Goal: Task Accomplishment & Management: Use online tool/utility

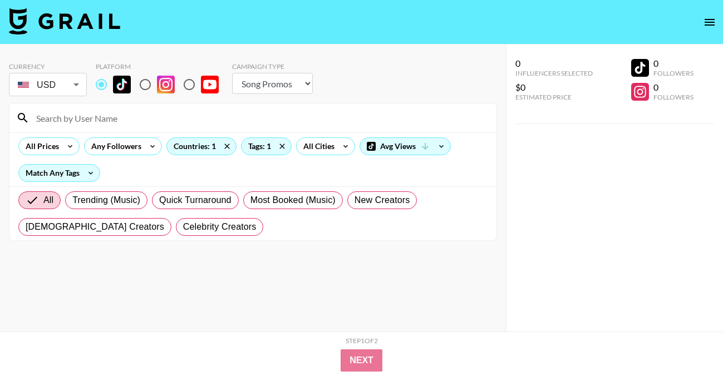
select select "Song"
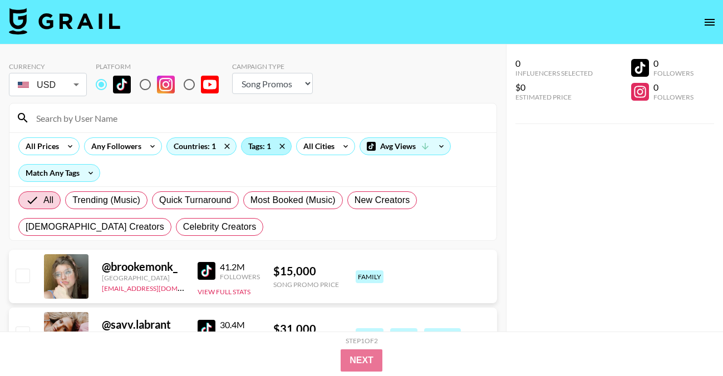
click at [264, 148] on div "Tags: 1" at bounding box center [267, 146] width 50 height 17
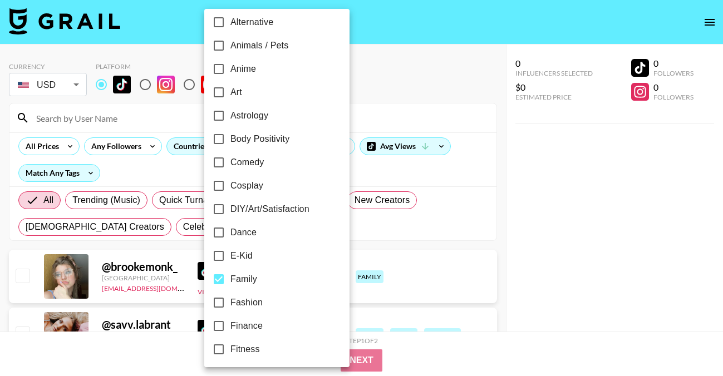
scroll to position [89, 0]
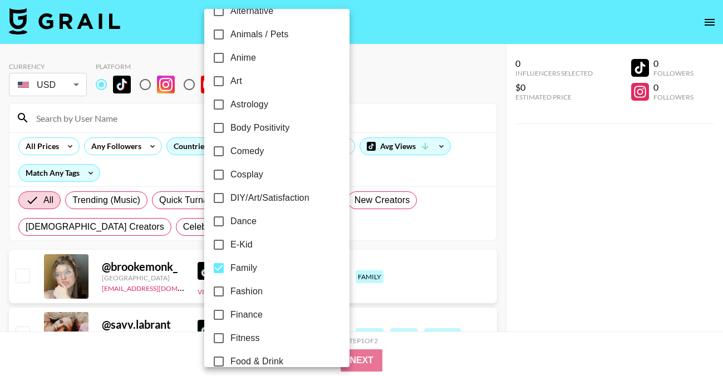
click at [216, 271] on input "Family" at bounding box center [218, 268] width 23 height 23
checkbox input "false"
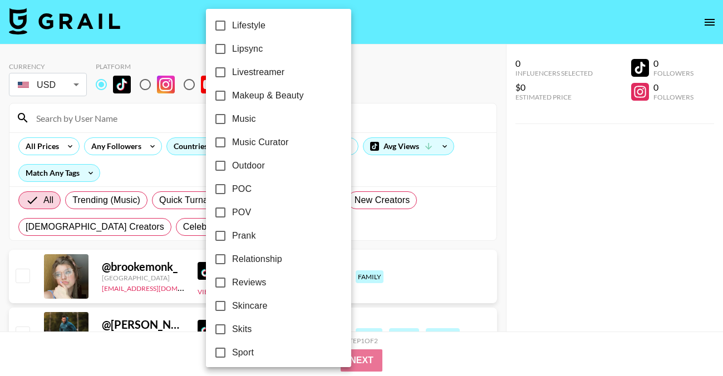
scroll to position [688, 0]
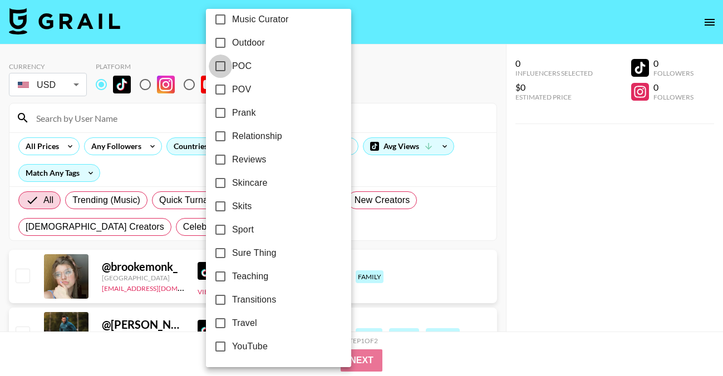
click at [223, 65] on input "POC" at bounding box center [220, 66] width 23 height 23
checkbox input "true"
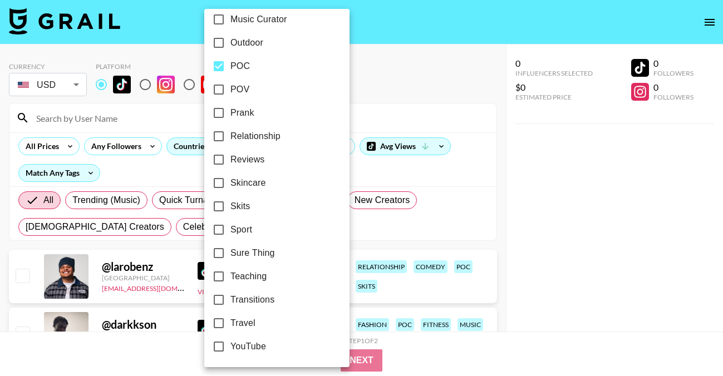
click at [374, 52] on div at bounding box center [361, 188] width 723 height 376
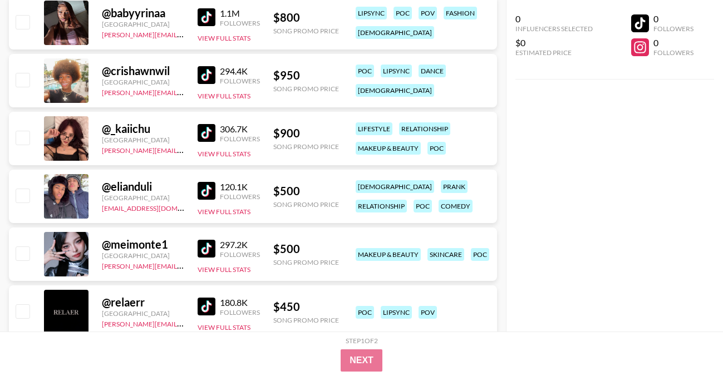
scroll to position [1529, 0]
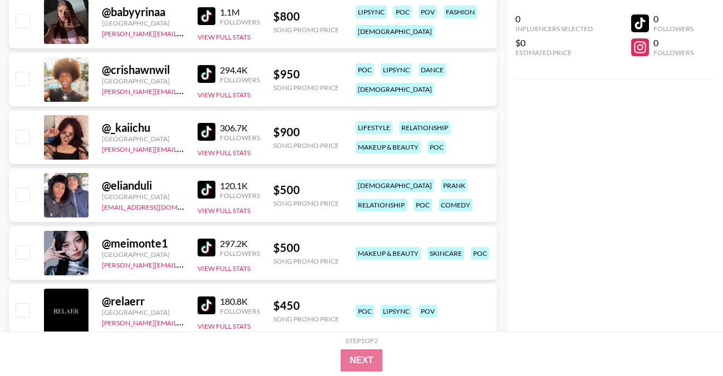
click at [204, 187] on img at bounding box center [207, 190] width 18 height 18
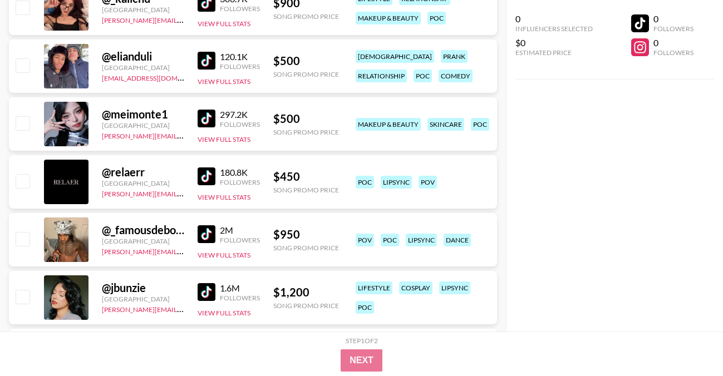
scroll to position [1659, 0]
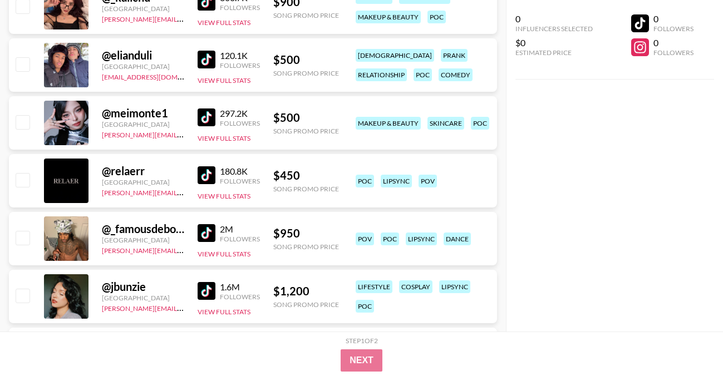
click at [209, 230] on img at bounding box center [207, 233] width 18 height 18
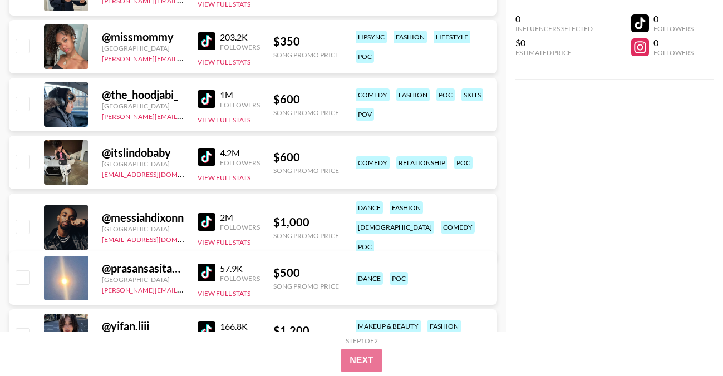
scroll to position [2082, 0]
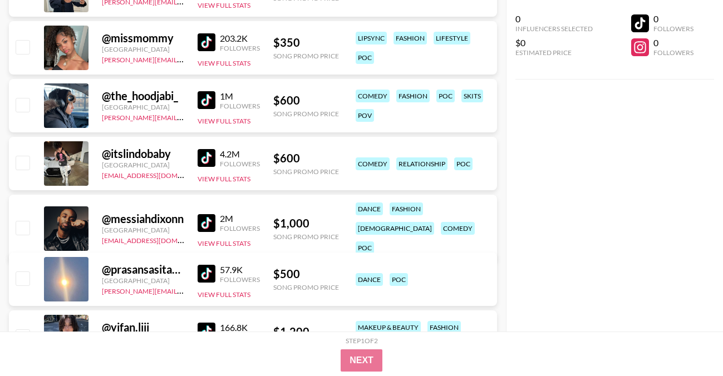
click at [202, 41] on img at bounding box center [207, 42] width 18 height 18
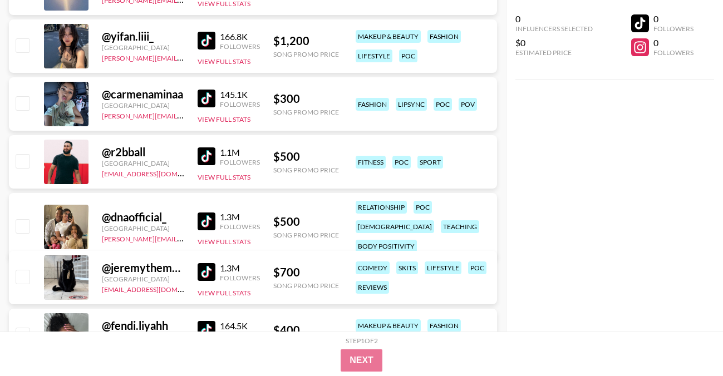
scroll to position [2391, 0]
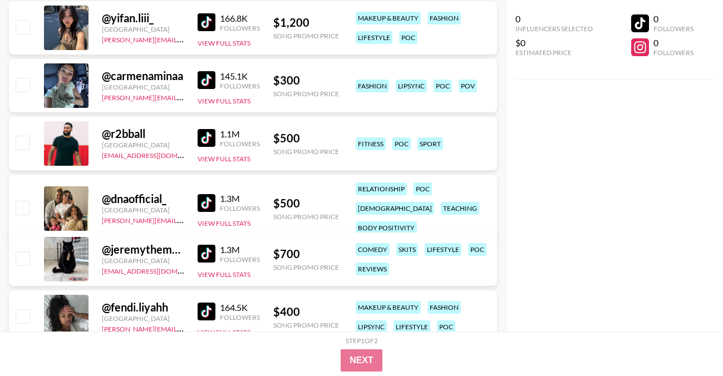
click at [208, 194] on img at bounding box center [207, 203] width 18 height 18
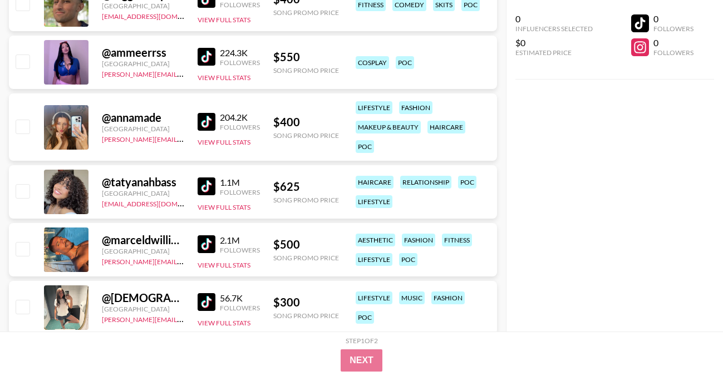
scroll to position [2937, 0]
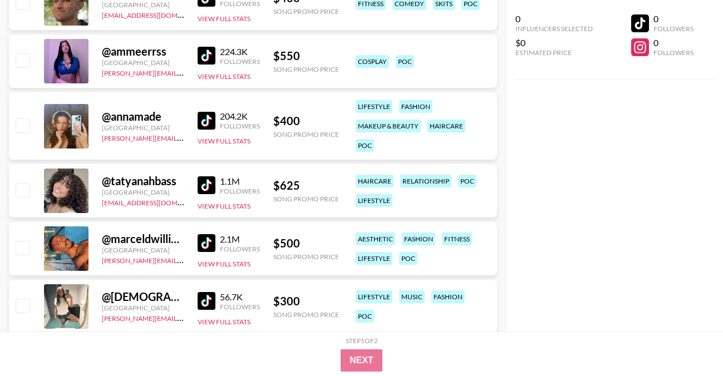
click at [205, 184] on img at bounding box center [207, 185] width 18 height 18
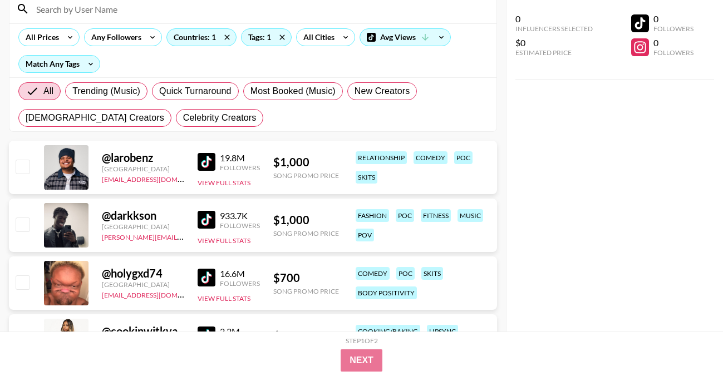
scroll to position [0, 0]
